Goal: Information Seeking & Learning: Learn about a topic

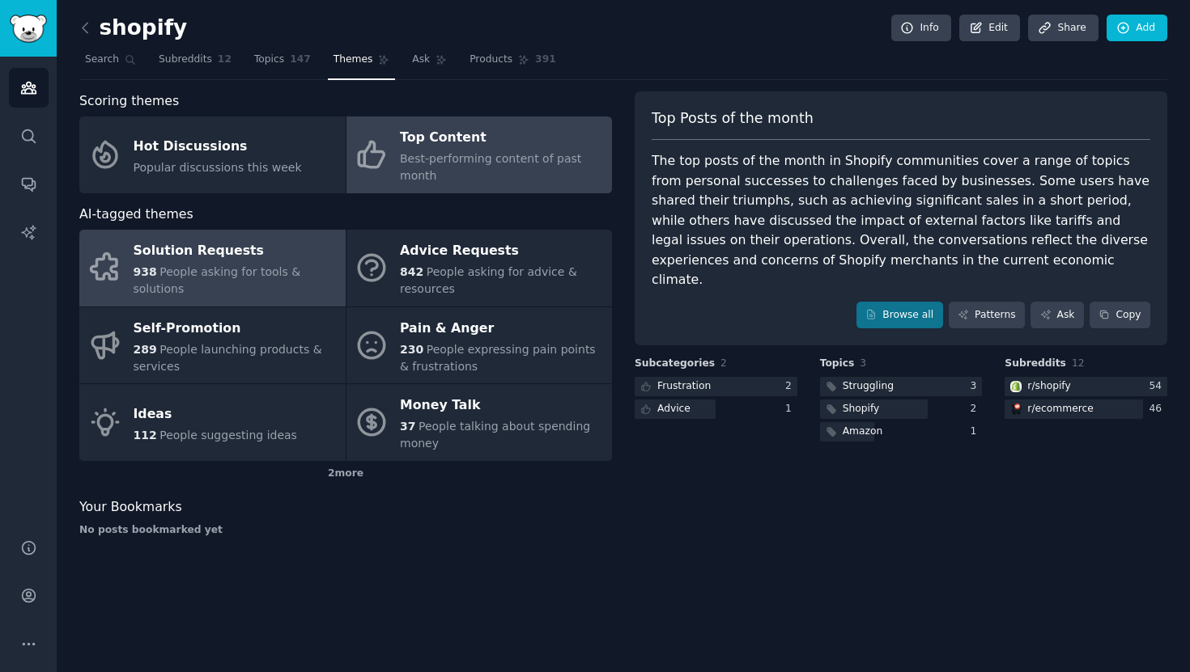
click at [280, 264] on div "938 People asking for tools & solutions" at bounding box center [236, 281] width 204 height 34
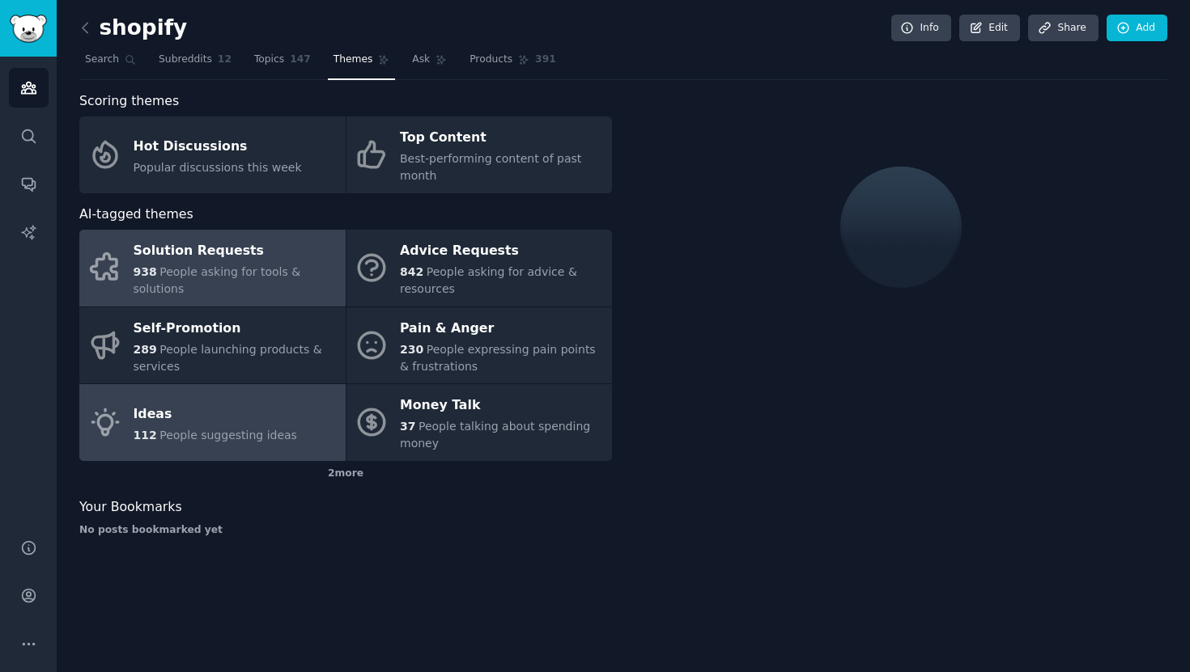
click at [253, 456] on link "Ideas 112 People suggesting ideas" at bounding box center [212, 422] width 266 height 77
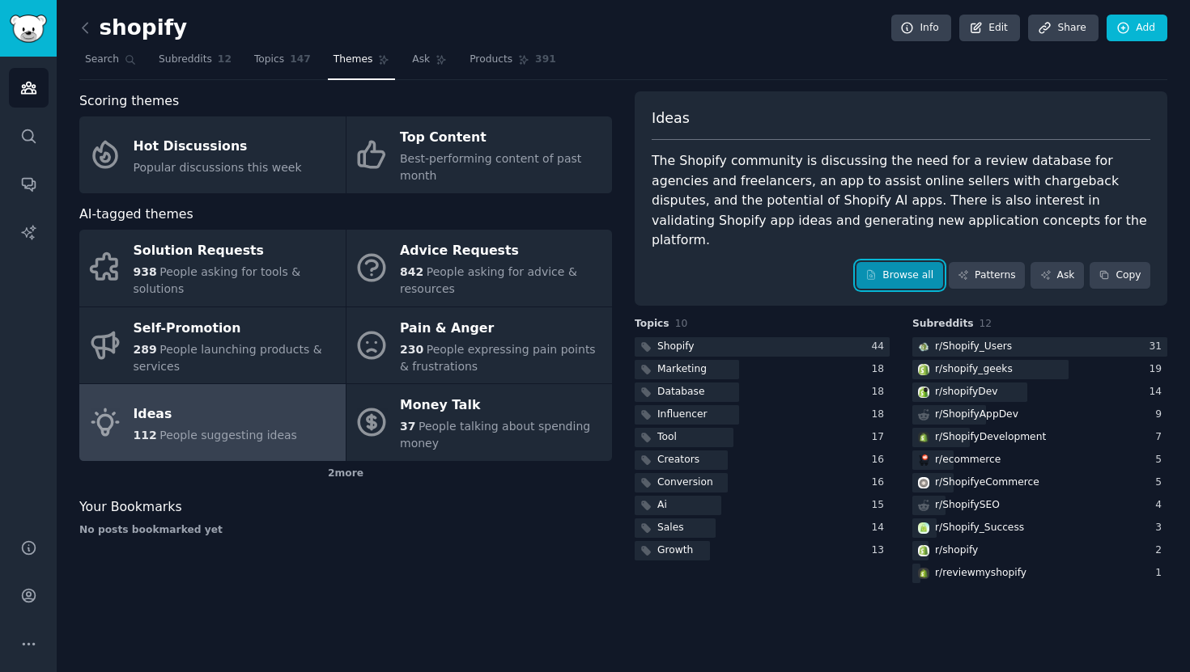
click at [911, 269] on link "Browse all" at bounding box center [899, 276] width 87 height 28
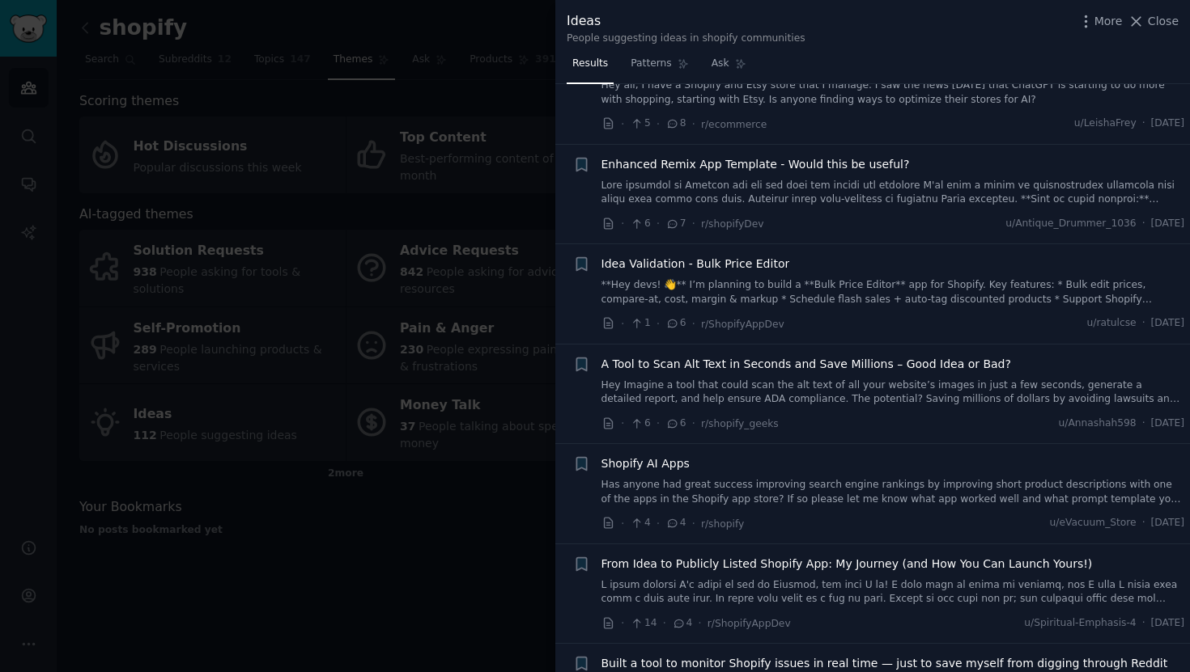
scroll to position [622, 0]
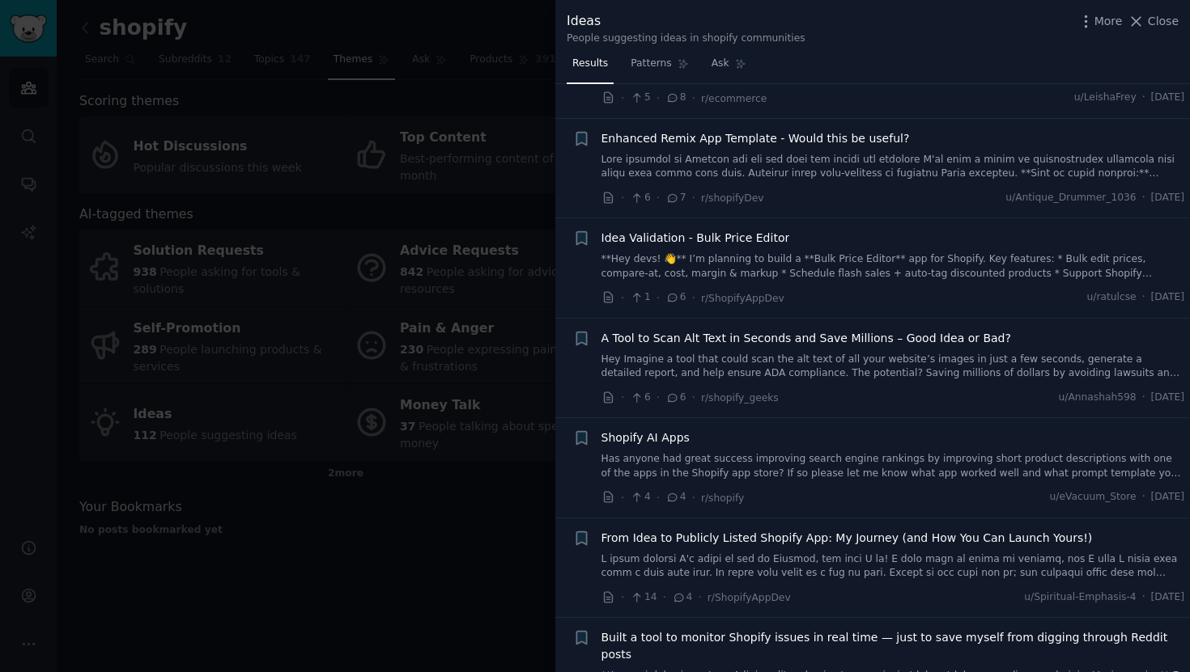
click at [790, 38] on div "People suggesting ideas in shopify communities" at bounding box center [685, 39] width 239 height 15
drag, startPoint x: 790, startPoint y: 38, endPoint x: 787, endPoint y: 27, distance: 11.6
click at [787, 27] on div "Ideas People suggesting ideas in shopify communities" at bounding box center [685, 28] width 239 height 34
click at [787, 27] on div "Ideas" at bounding box center [685, 21] width 239 height 20
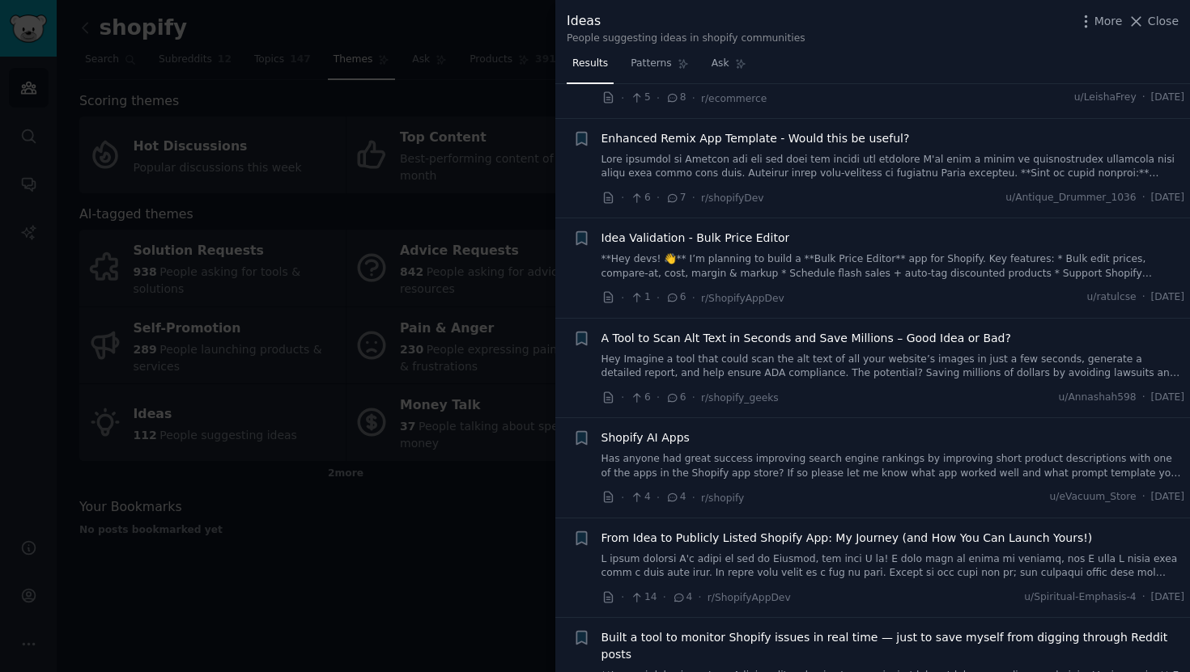
click at [787, 27] on div "Ideas" at bounding box center [685, 21] width 239 height 20
drag, startPoint x: 787, startPoint y: 27, endPoint x: 790, endPoint y: 39, distance: 12.4
click at [790, 39] on div "Ideas People suggesting ideas in shopify communities" at bounding box center [685, 28] width 239 height 34
